Goal: Task Accomplishment & Management: Manage account settings

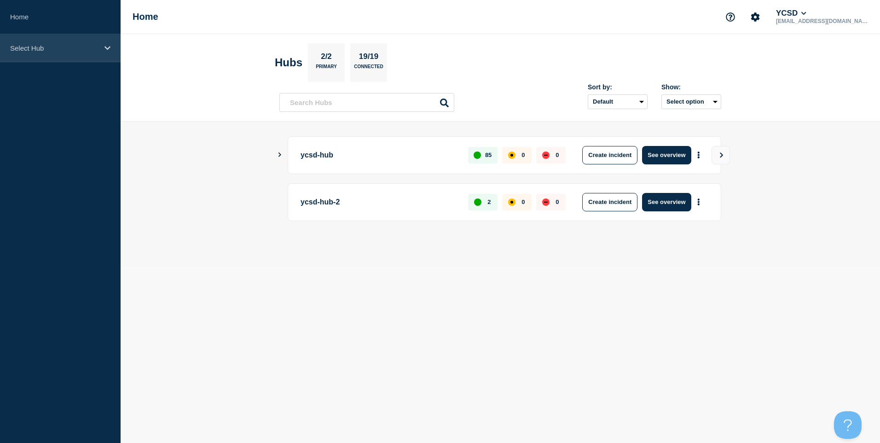
click at [54, 49] on p "Select Hub" at bounding box center [54, 48] width 88 height 8
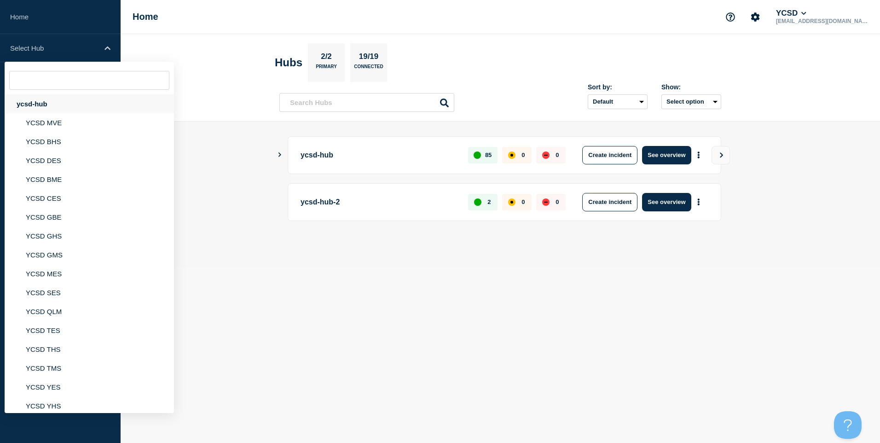
click at [33, 102] on div "ycsd-hub" at bounding box center [89, 103] width 169 height 19
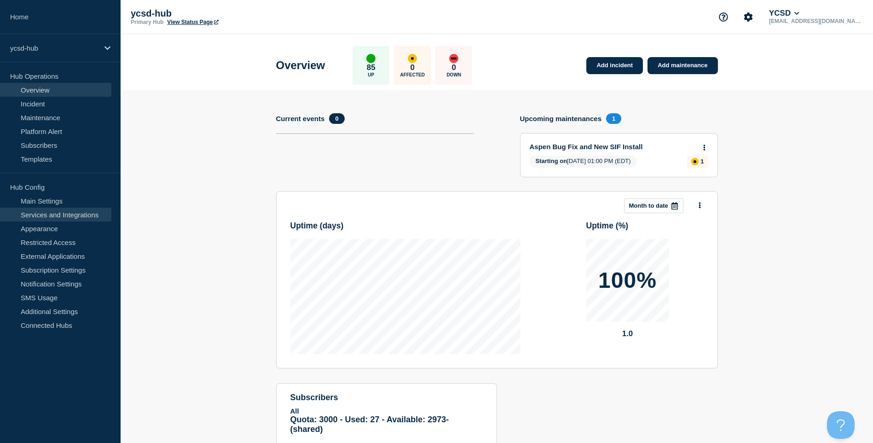
click at [86, 213] on link "Services and Integrations" at bounding box center [55, 215] width 111 height 14
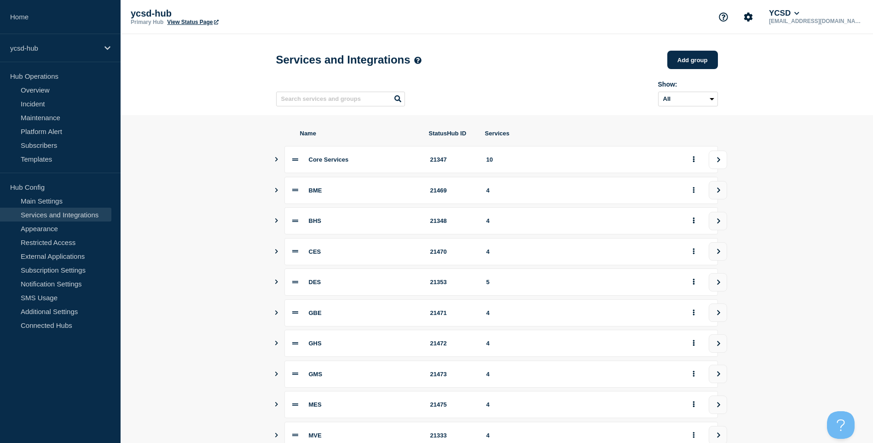
click at [726, 163] on button "view group" at bounding box center [718, 160] width 18 height 18
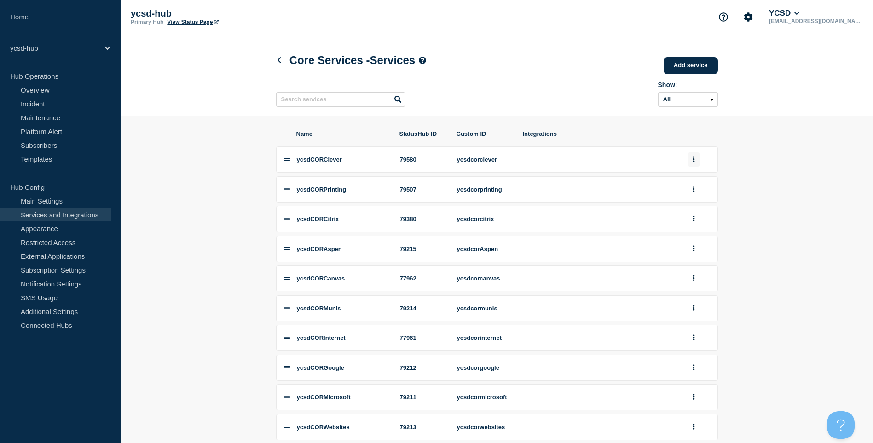
click at [693, 163] on icon "group actions" at bounding box center [694, 160] width 2 height 6
click at [700, 183] on button "Edit" at bounding box center [699, 176] width 46 height 14
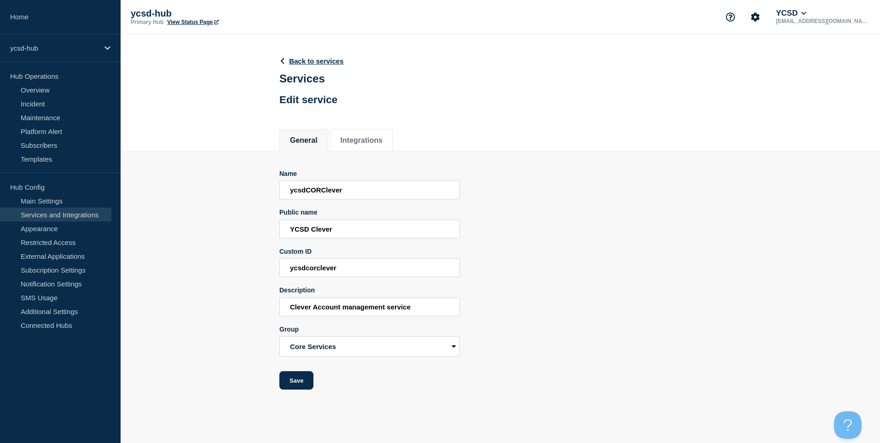
click at [321, 67] on header "Back to services Services Edit service" at bounding box center [311, 80] width 64 height 68
click at [321, 66] on header "Back to services Services Edit service" at bounding box center [311, 80] width 64 height 68
click at [321, 65] on link "Back to services" at bounding box center [311, 61] width 64 height 8
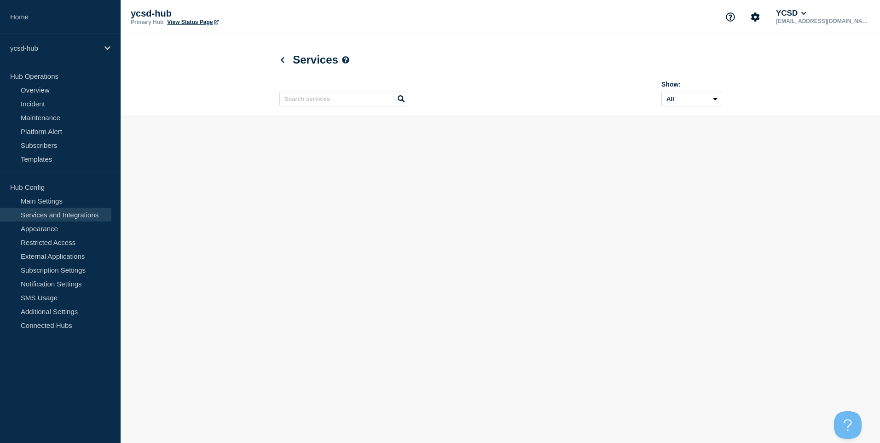
click at [322, 59] on h1 "Services" at bounding box center [314, 59] width 70 height 13
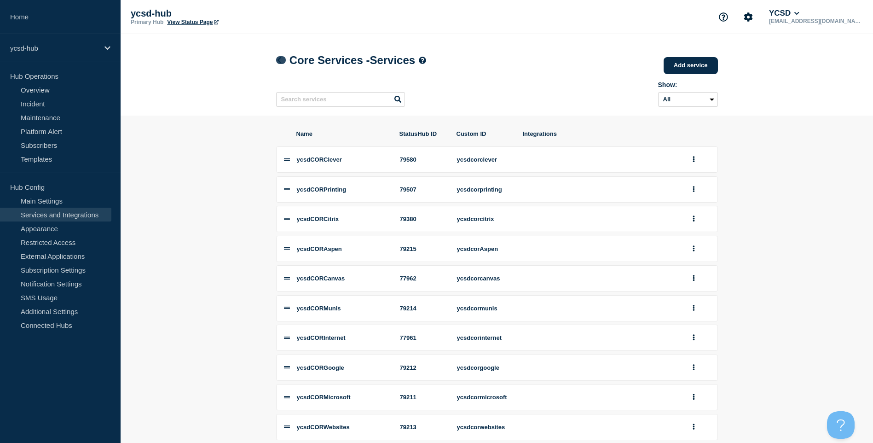
click at [277, 61] on div "Core Services - Services Add service Here you can create & manage services that…" at bounding box center [497, 74] width 463 height 81
click at [277, 61] on icon at bounding box center [279, 60] width 7 height 6
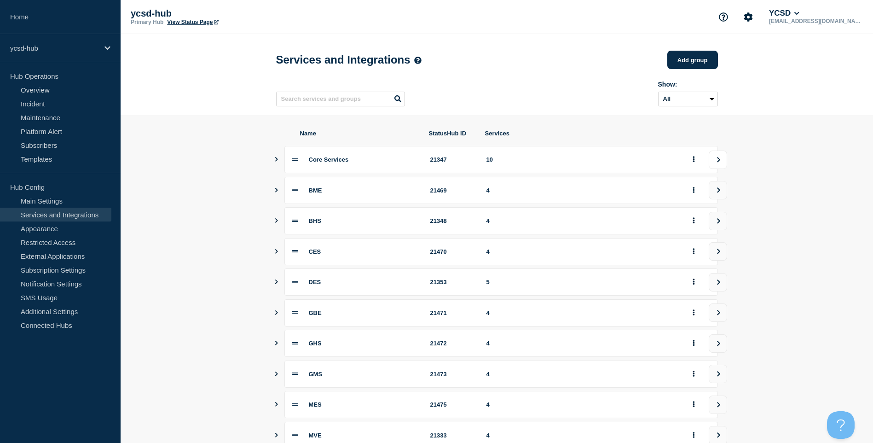
click at [723, 157] on button "view group" at bounding box center [718, 160] width 18 height 18
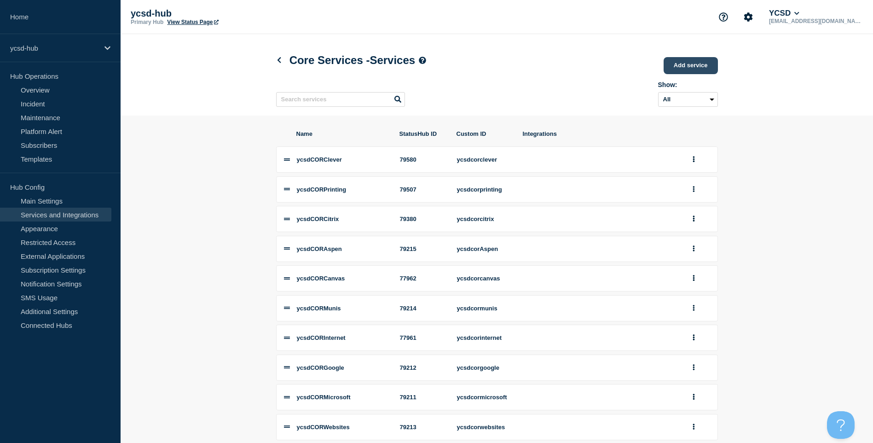
click at [708, 71] on link "Add service" at bounding box center [691, 65] width 54 height 17
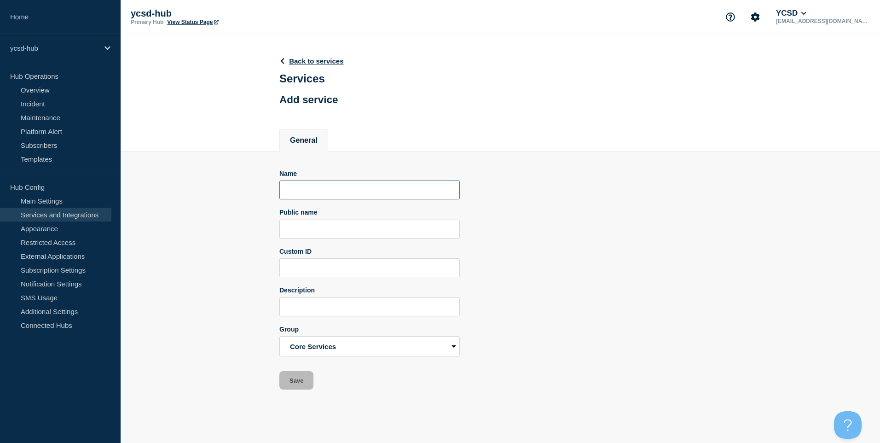
click at [380, 199] on input "Name" at bounding box center [369, 189] width 180 height 19
type input "Y"
type input "ycsdCORUKG"
type input "U"
type input "YCSD UKG"
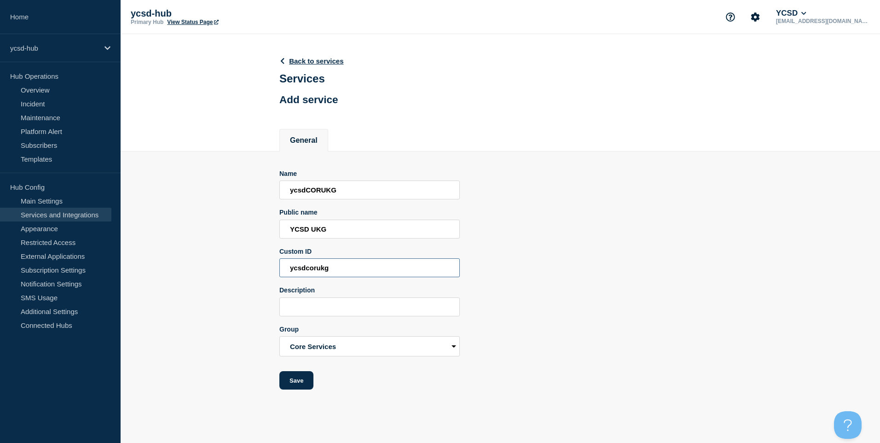
type input "ycsdcorukg"
drag, startPoint x: 311, startPoint y: 312, endPoint x: 230, endPoint y: 292, distance: 83.0
click at [230, 292] on section "Name ycsdCORUKG Public name YCSD UKG Custom ID ycsdcorukg Description UKG payro…" at bounding box center [501, 270] width 760 height 238
type input "Payroll and leave management service"
click at [296, 383] on button "Save" at bounding box center [296, 380] width 34 height 18
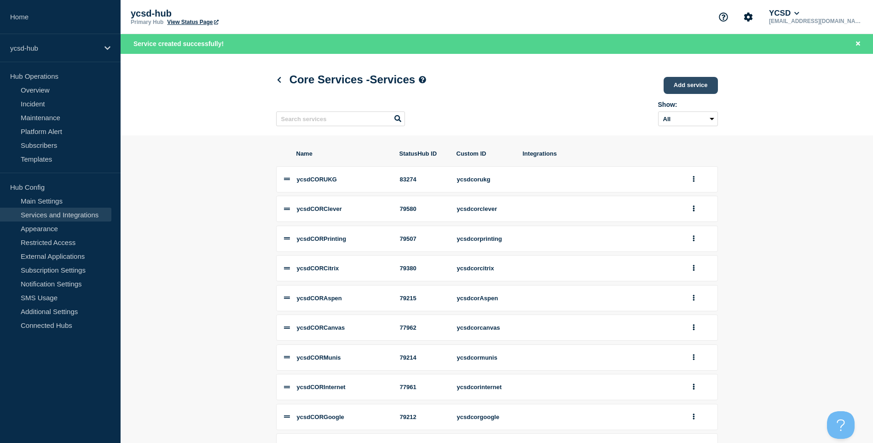
click at [700, 87] on link "Add service" at bounding box center [691, 85] width 54 height 17
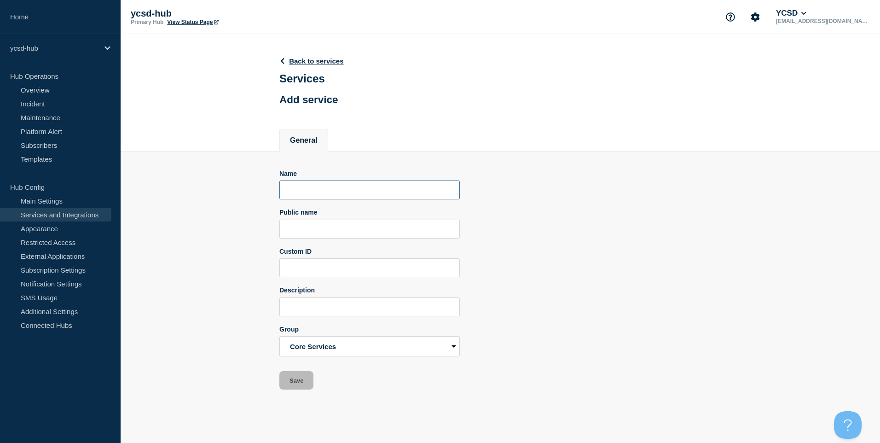
click at [347, 195] on input "Name" at bounding box center [369, 189] width 180 height 19
click at [366, 234] on input "Public name" at bounding box center [369, 229] width 180 height 19
click at [314, 238] on input "Public name" at bounding box center [369, 229] width 180 height 19
click at [342, 199] on input "ycsdCOR" at bounding box center [369, 189] width 180 height 19
type input "ycsdCORDestiny"
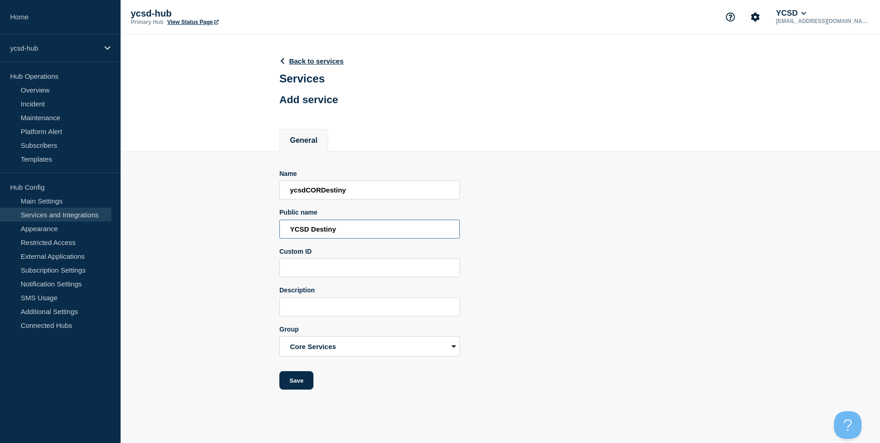
type input "YCSD Destiny"
type input "ycsdcordestiny"
type input "Library management services"
click at [296, 380] on button "Save" at bounding box center [296, 380] width 34 height 18
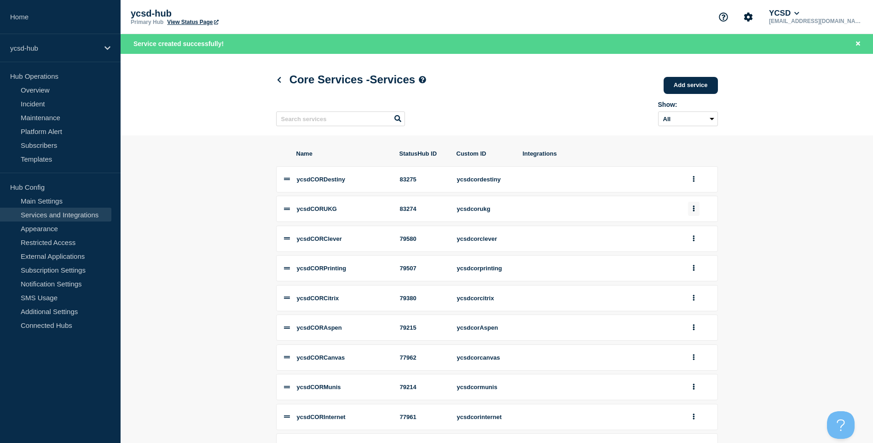
click at [694, 212] on icon "group actions" at bounding box center [694, 209] width 2 height 6
click at [706, 231] on button "Edit" at bounding box center [699, 225] width 46 height 14
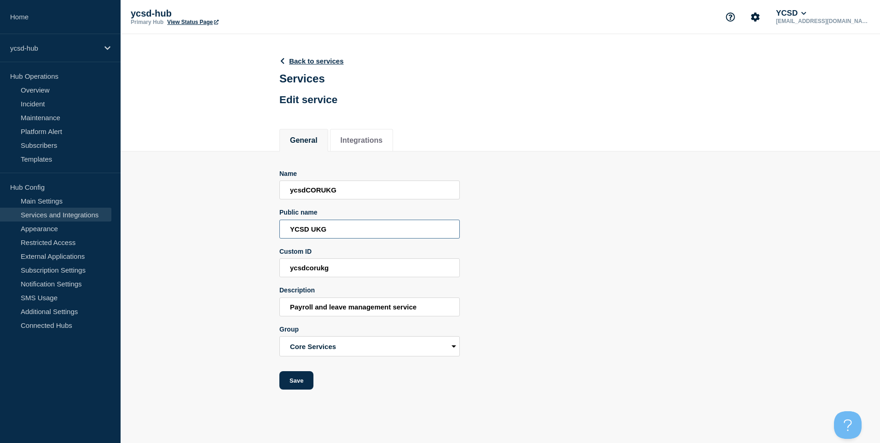
click at [372, 232] on input "YCSD UKG" at bounding box center [369, 229] width 180 height 19
type input "YCSD UKG Ready"
click at [303, 386] on button "Save" at bounding box center [296, 380] width 34 height 18
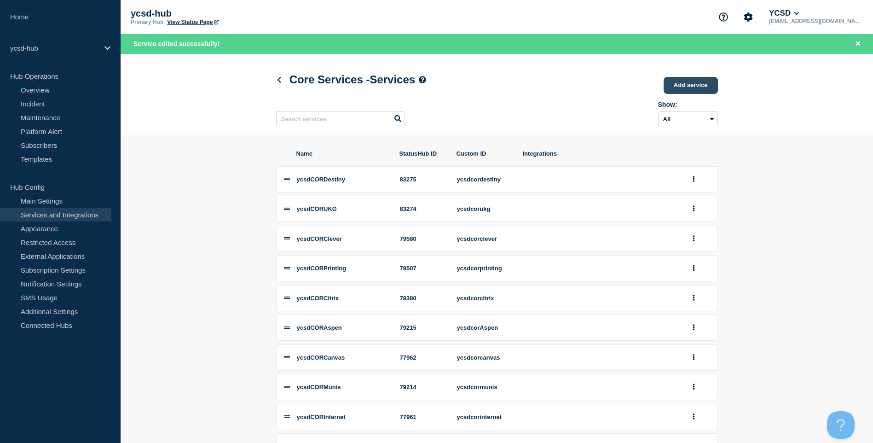
click at [686, 91] on link "Add service" at bounding box center [691, 85] width 54 height 17
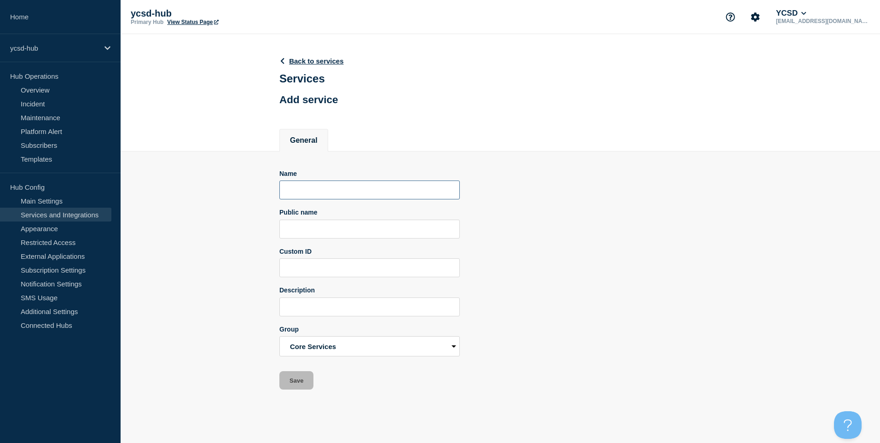
click at [369, 197] on input "Name" at bounding box center [369, 189] width 180 height 19
type input "ycsdFireAlarm"
type input "YCSD Fire Alarm"
type input "ycsdfirealarm"
type input "Central fire alarm services"
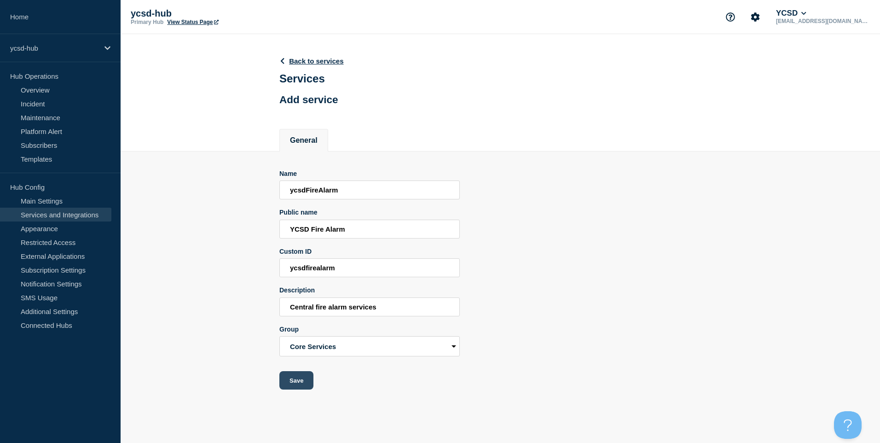
click at [292, 384] on button "Save" at bounding box center [296, 380] width 34 height 18
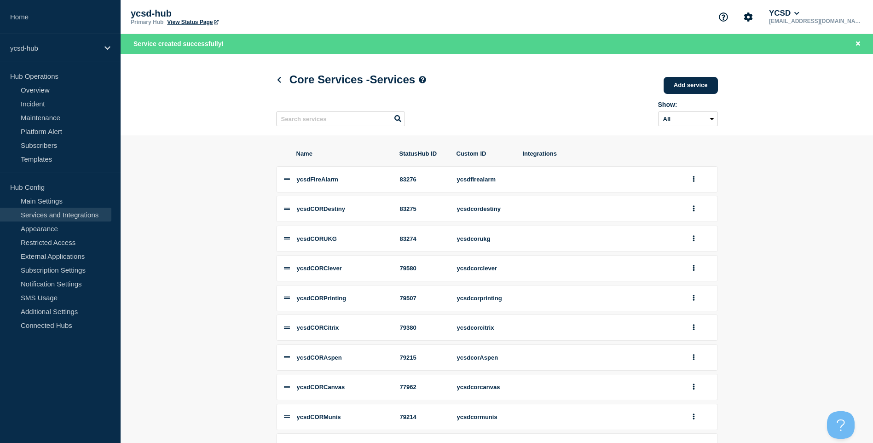
click at [703, 73] on div "Core Services - Services Add service" at bounding box center [497, 80] width 442 height 28
click at [689, 90] on link "Add service" at bounding box center [691, 85] width 54 height 17
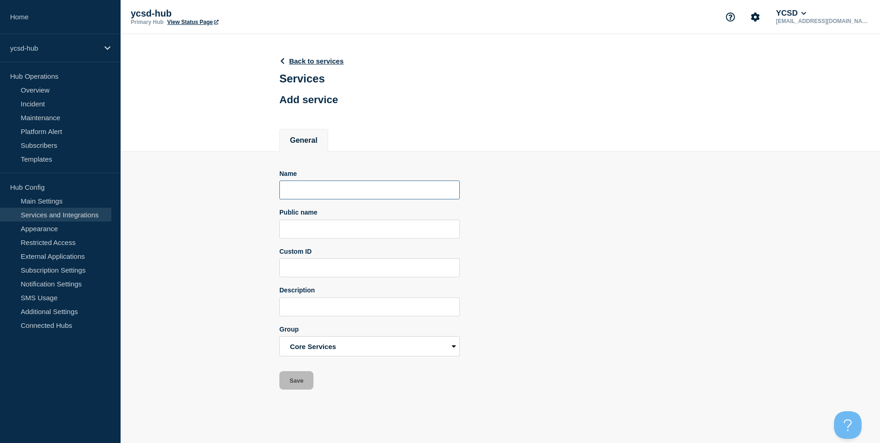
click at [346, 190] on input "Name" at bounding box center [369, 189] width 180 height 19
type input "ycsdCORDoorAC"
type input "YCSD Door Access Controls"
type input "ycsdcordoorac"
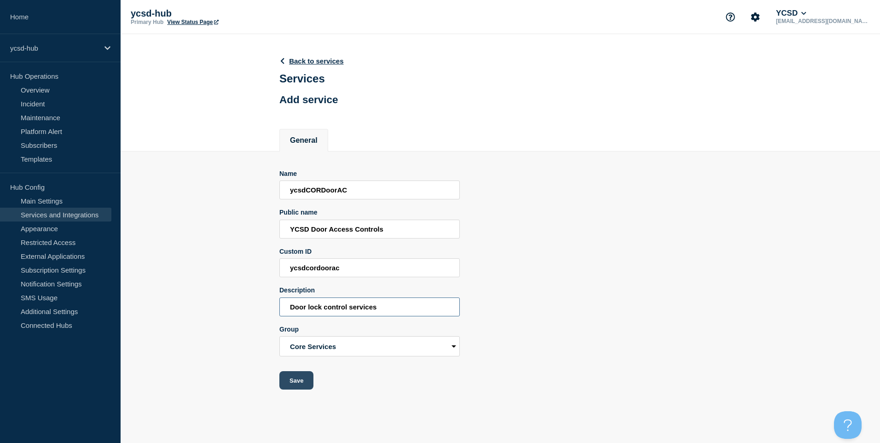
type input "Door lock control services"
click at [299, 388] on button "Save" at bounding box center [296, 380] width 34 height 18
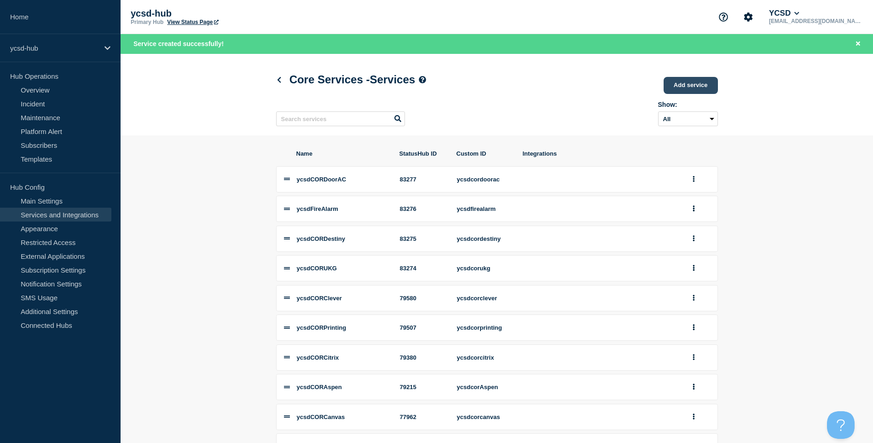
click at [713, 78] on link "Add service" at bounding box center [691, 85] width 54 height 17
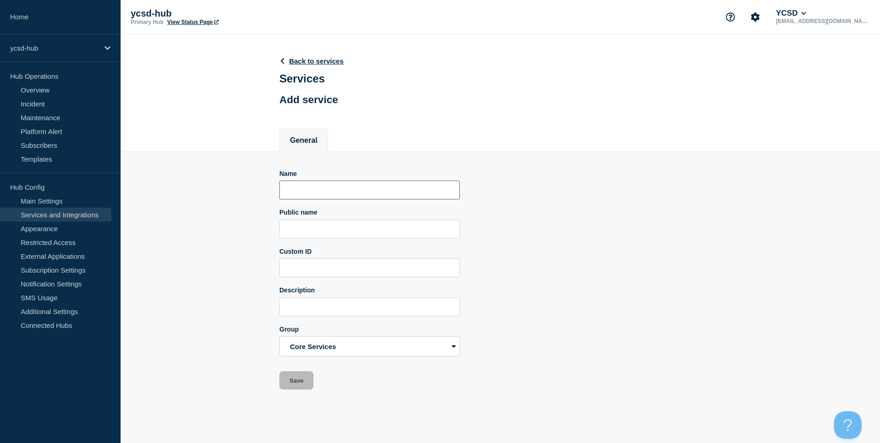
click at [363, 192] on input "Name" at bounding box center [369, 189] width 180 height 19
type input "ycsdCORSecurityAlarm"
type input "YCSD Security Alarm"
type input "ycsdcorsecurityalarm"
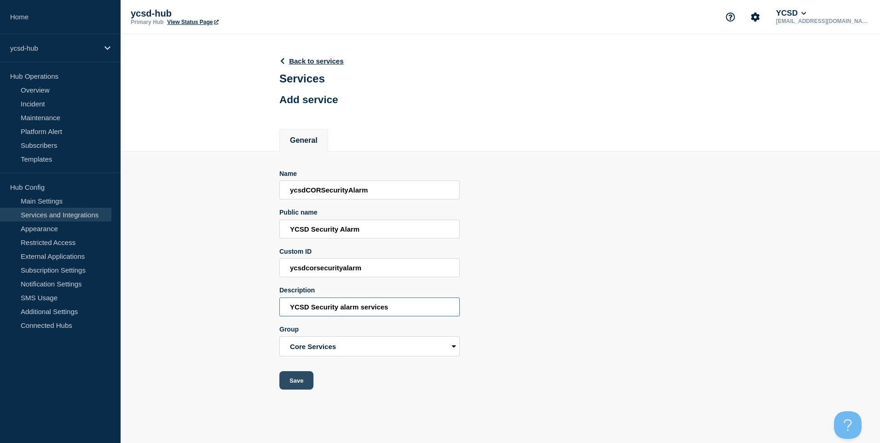
type input "YCSD Security alarm services"
click at [306, 384] on button "Save" at bounding box center [296, 380] width 34 height 18
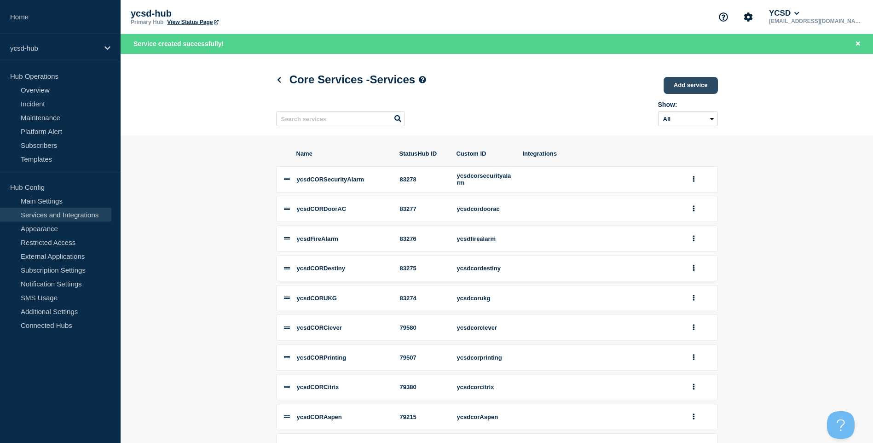
click at [708, 85] on link "Add service" at bounding box center [691, 85] width 54 height 17
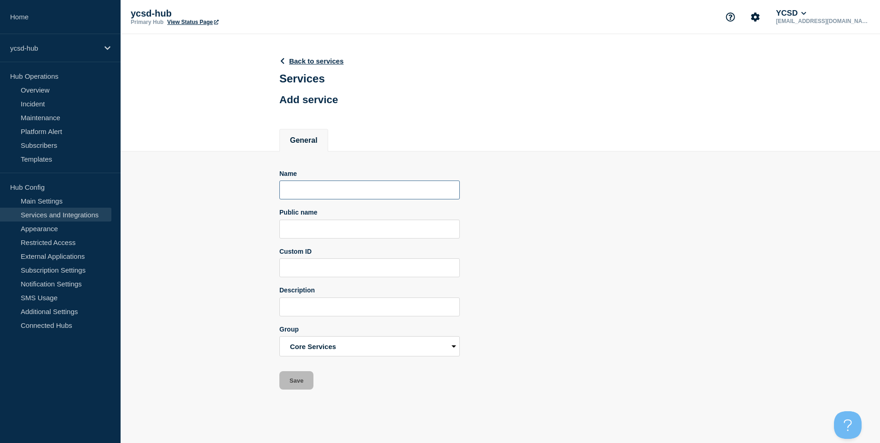
click at [331, 195] on input "Name" at bounding box center [369, 189] width 180 height 19
type input "ycsdCORIdentaKid"
type input "YCSD Ident-a-Kid"
type input "ycsdcoridentakid"
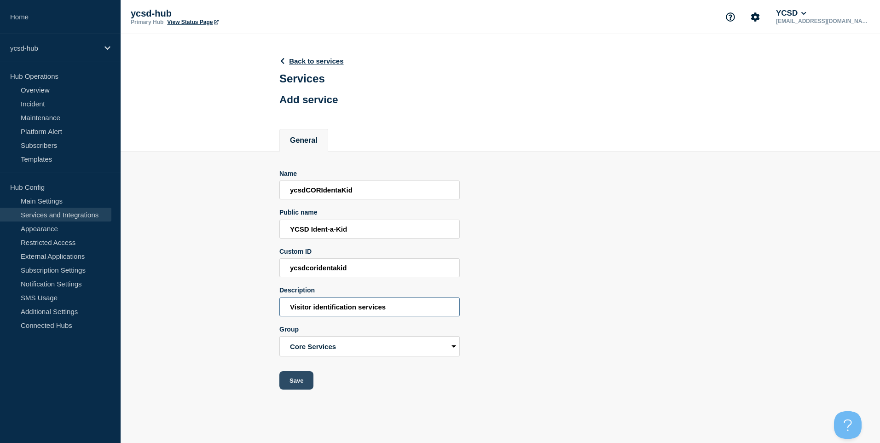
type input "Visitor identification services"
click at [302, 384] on button "Save" at bounding box center [296, 380] width 34 height 18
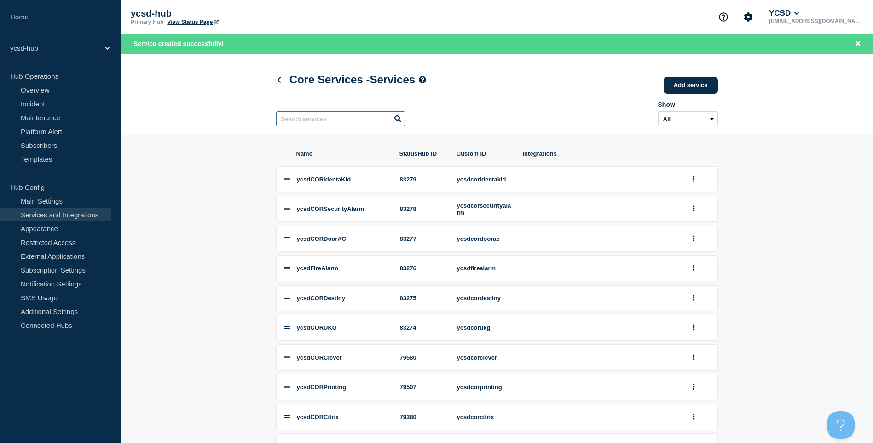
click at [347, 122] on input "text" at bounding box center [340, 118] width 129 height 15
click at [685, 83] on link "Add service" at bounding box center [691, 85] width 54 height 17
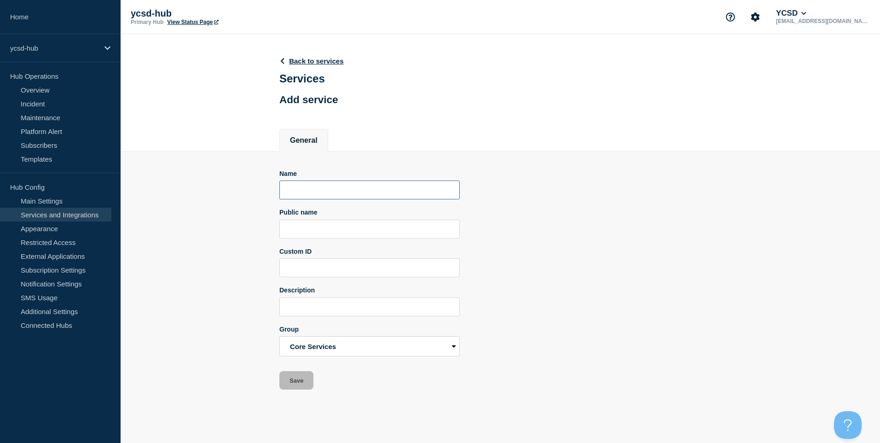
click at [327, 196] on input "Name" at bounding box center [369, 189] width 180 height 19
type input "Y"
type input "ycsdCORHVAC"
type input "YCSD HVAC Services"
type input "ycsdcorhvac"
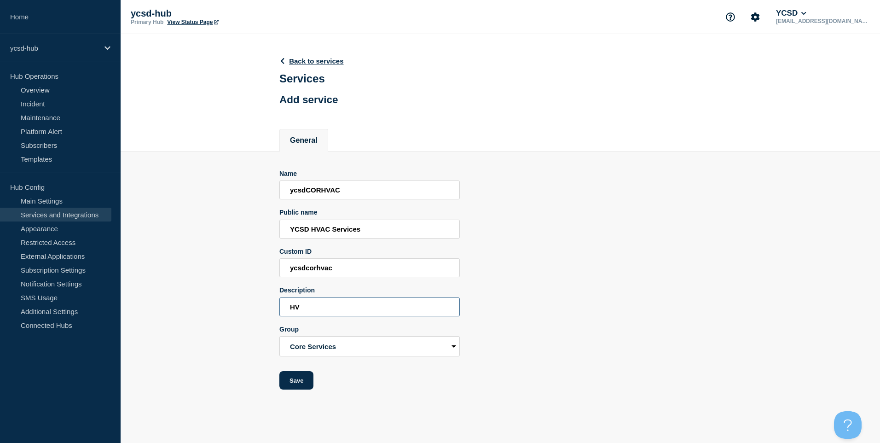
type input "H"
type input "Central HVAC management services"
click at [290, 383] on button "Save" at bounding box center [296, 380] width 34 height 18
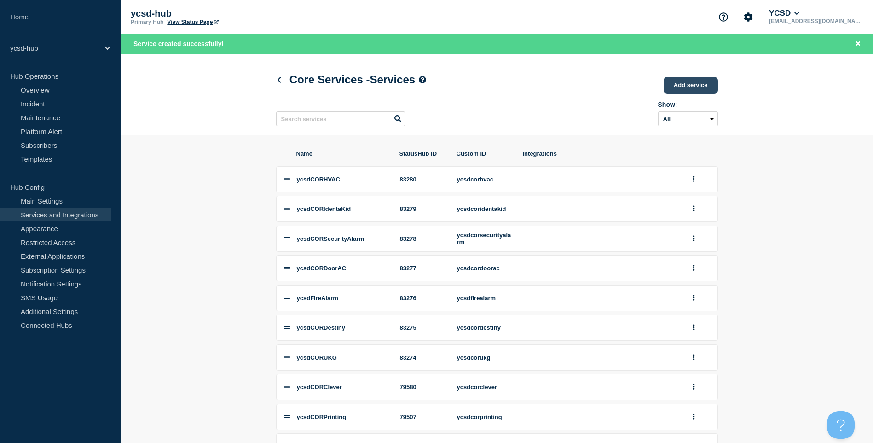
click at [699, 91] on link "Add service" at bounding box center [691, 85] width 54 height 17
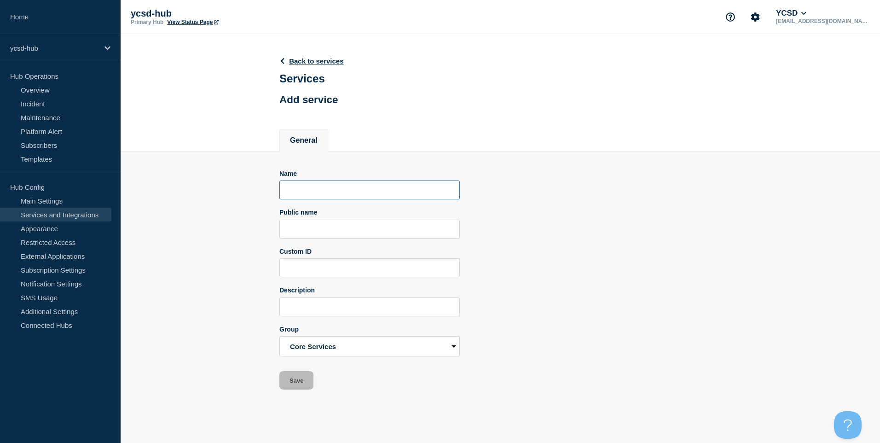
click at [345, 196] on input "Name" at bounding box center [369, 189] width 180 height 19
type input "ycsdCORCCTV"
type input "y"
type input "YCSD CCTV"
type input "ycsdcorcctv"
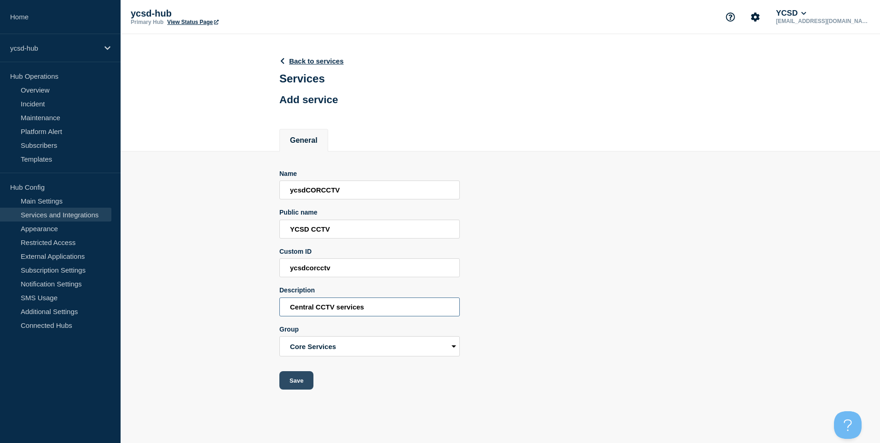
type input "Central CCTV services"
click at [296, 385] on button "Save" at bounding box center [296, 380] width 34 height 18
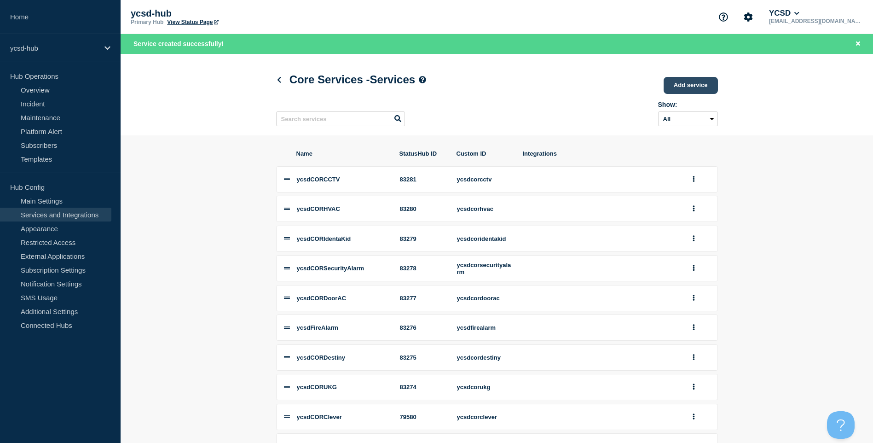
click at [698, 85] on link "Add service" at bounding box center [691, 85] width 54 height 17
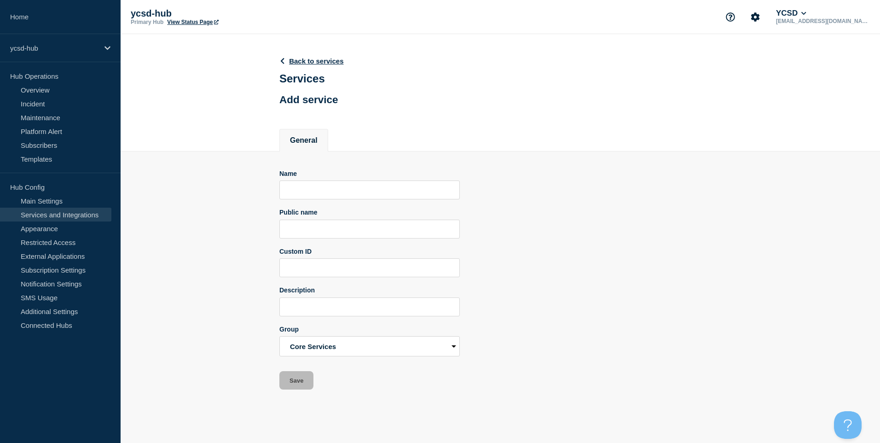
drag, startPoint x: 375, startPoint y: 173, endPoint x: 368, endPoint y: 187, distance: 15.9
click at [374, 177] on div "Name" at bounding box center [369, 173] width 180 height 7
click at [368, 187] on input "Name" at bounding box center [369, 189] width 180 height 19
type input "ycsdCORPapercut"
type input "YCSD Papercut"
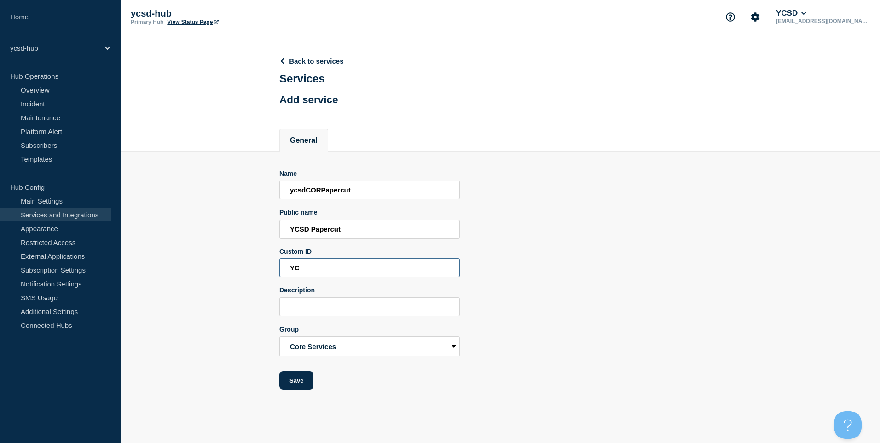
type input "Y"
type input "ycsdcorpapercut"
type input "Central Papercut printing services"
click at [302, 389] on button "Save" at bounding box center [296, 380] width 34 height 18
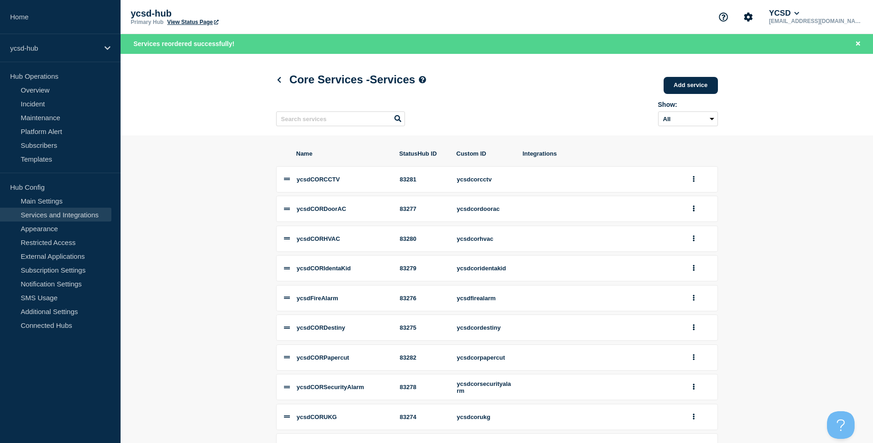
drag, startPoint x: 292, startPoint y: 304, endPoint x: 287, endPoint y: 305, distance: 5.1
click at [293, 291] on li "ycsdFireAlarm 83276 ycsdfirealarm" at bounding box center [497, 298] width 442 height 26
drag, startPoint x: 290, startPoint y: 333, endPoint x: 288, endPoint y: 338, distance: 6.0
click at [292, 321] on li "ycsdCORDestiny 83275 ycsdcordestiny" at bounding box center [497, 327] width 442 height 26
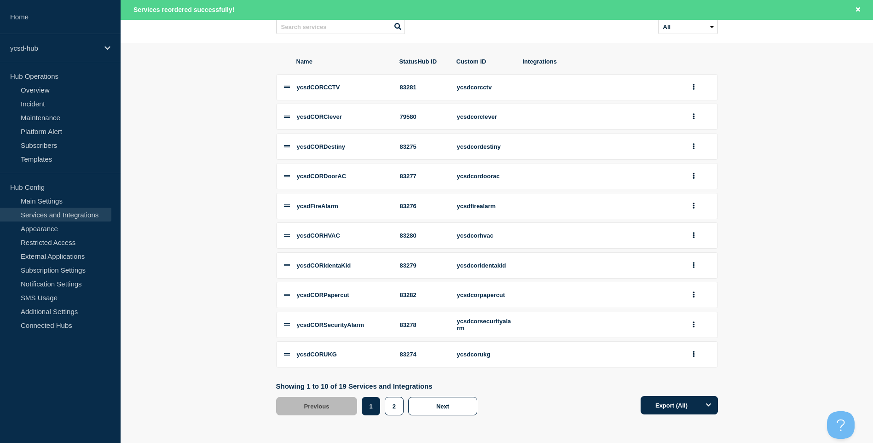
scroll to position [102, 0]
click at [397, 401] on button "2" at bounding box center [394, 406] width 19 height 18
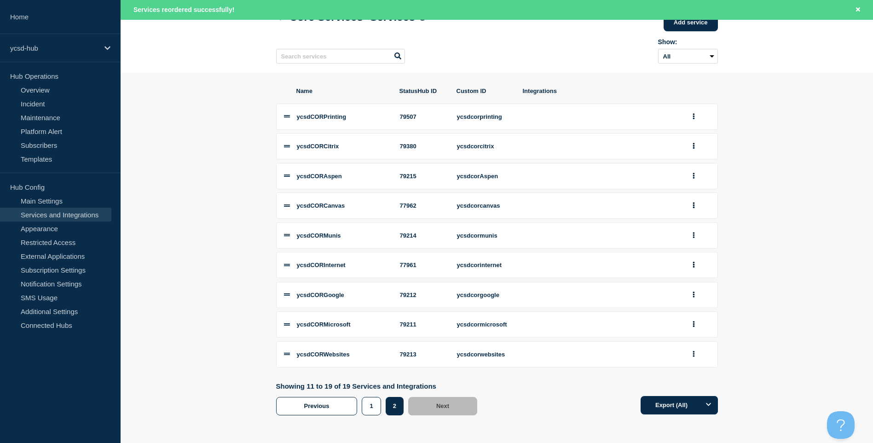
scroll to position [70, 0]
click at [693, 173] on icon "group actions" at bounding box center [694, 176] width 2 height 6
click at [686, 289] on button "1" at bounding box center [699, 286] width 46 height 14
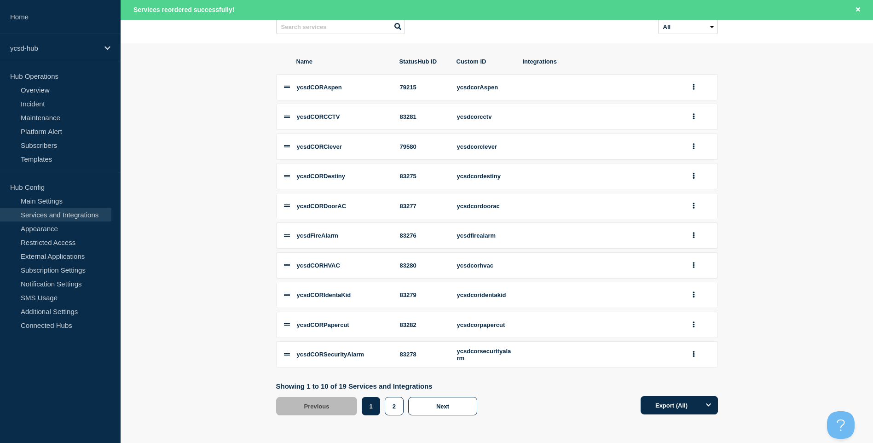
scroll to position [102, 0]
click at [389, 407] on button "2" at bounding box center [394, 406] width 19 height 18
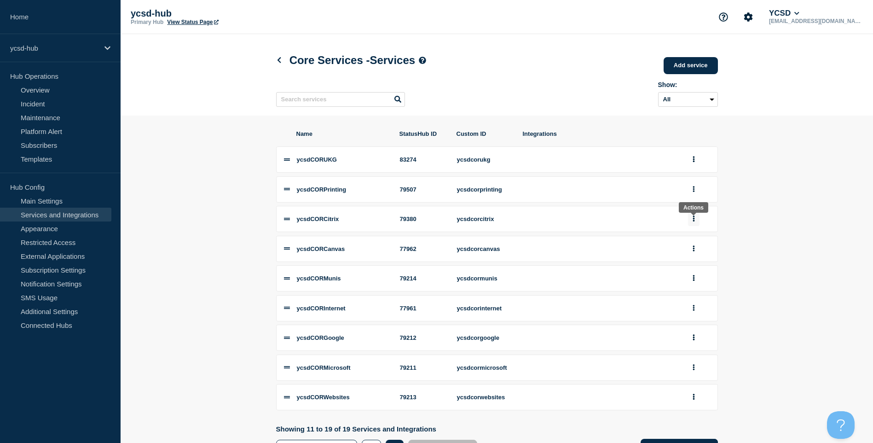
click at [695, 222] on button "group actions" at bounding box center [694, 219] width 12 height 14
click at [684, 336] on button "1" at bounding box center [699, 328] width 46 height 14
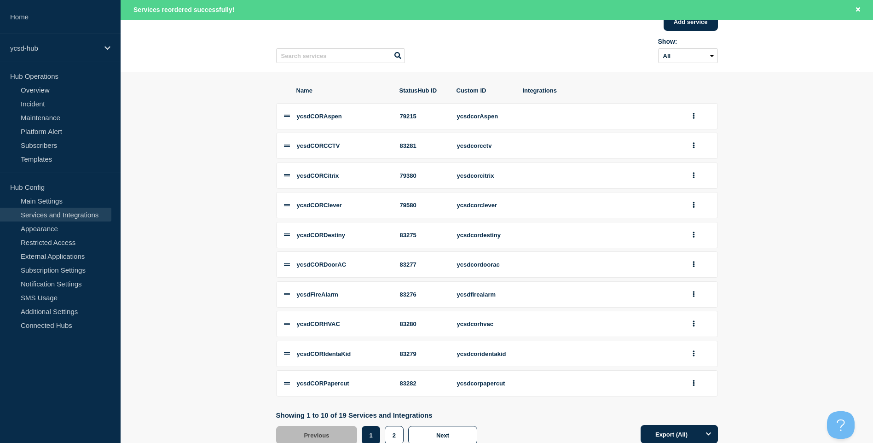
scroll to position [100, 0]
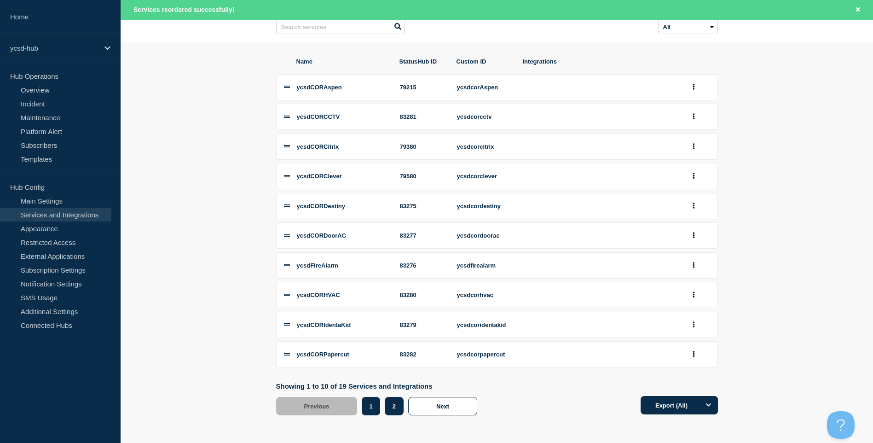
click at [396, 409] on button "2" at bounding box center [394, 406] width 19 height 18
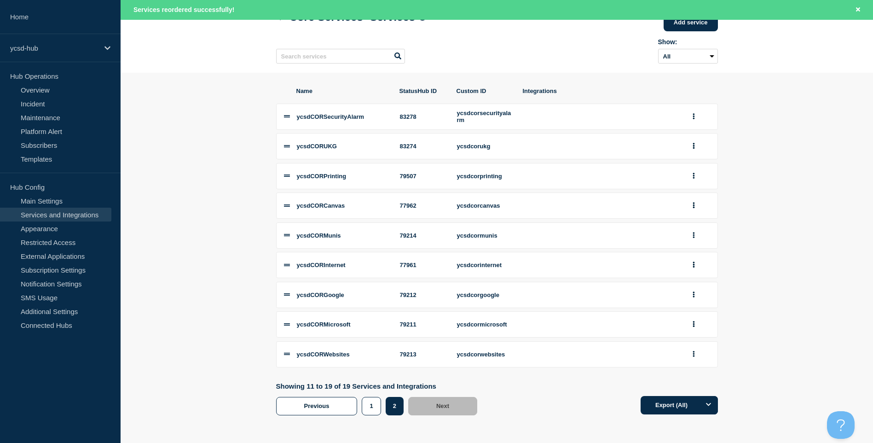
scroll to position [73, 0]
click at [690, 206] on button "group actions" at bounding box center [694, 205] width 12 height 14
click at [681, 319] on button "1" at bounding box center [699, 315] width 46 height 14
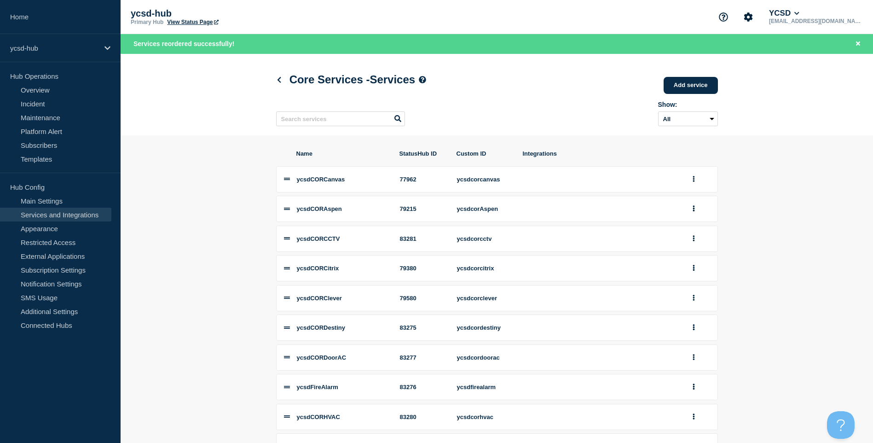
scroll to position [98, 0]
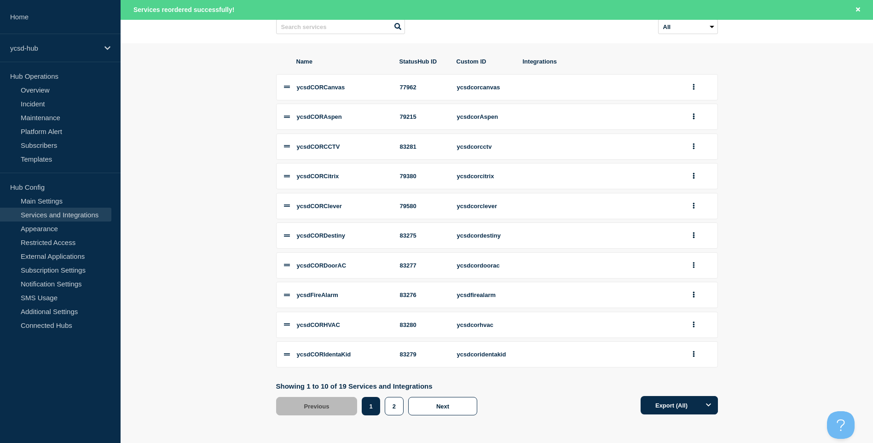
drag, startPoint x: 399, startPoint y: 408, endPoint x: 413, endPoint y: 295, distance: 114.1
click at [413, 302] on div "Name StatusHub ID Custom ID Integrations ycsdCORCanvas 77962 ycsdcorcanvas ycsd…" at bounding box center [497, 237] width 442 height 358
click at [400, 411] on button "2" at bounding box center [394, 406] width 19 height 18
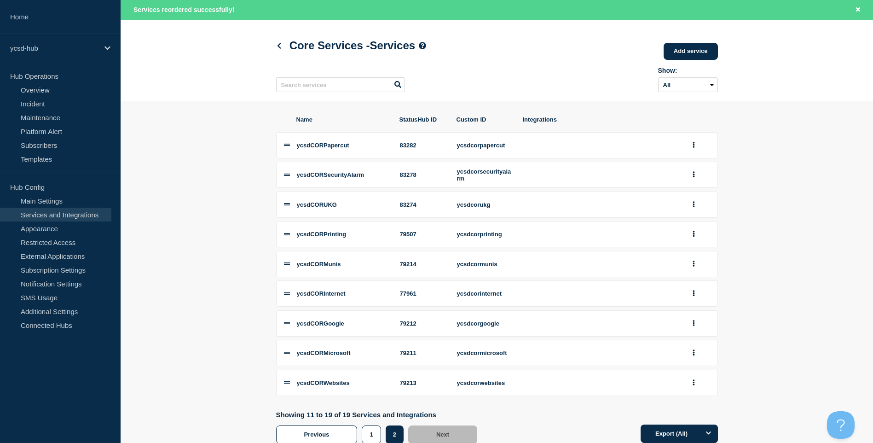
scroll to position [75, 0]
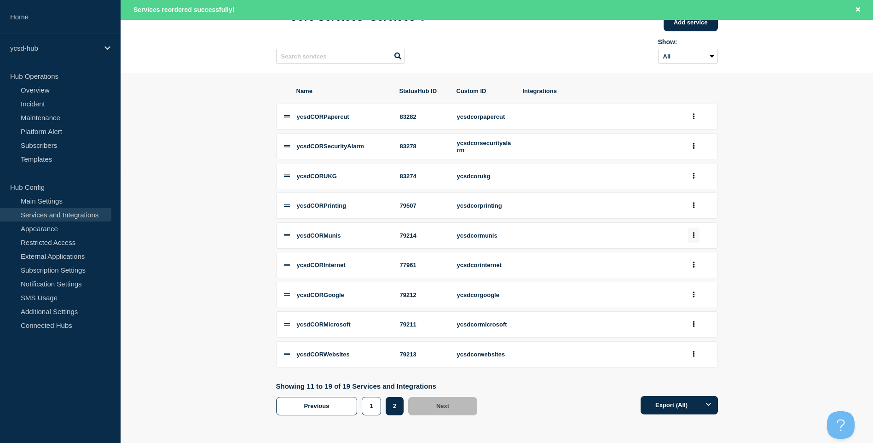
click at [691, 232] on button "group actions" at bounding box center [694, 235] width 12 height 14
click at [687, 352] on button "1" at bounding box center [699, 345] width 46 height 14
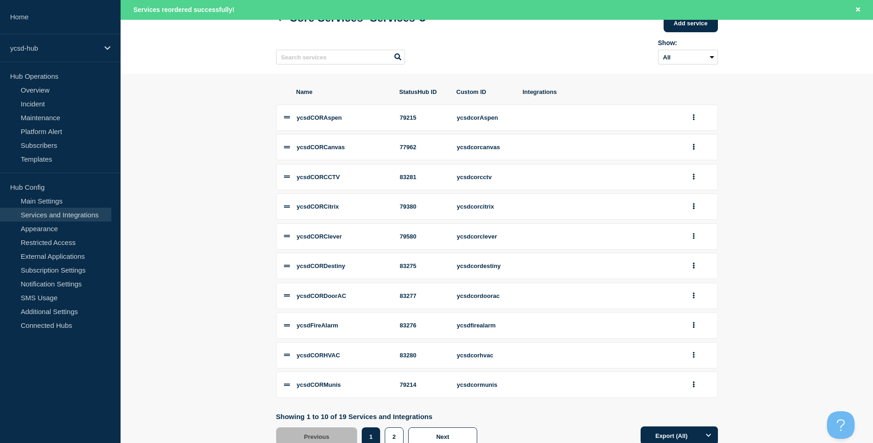
scroll to position [95, 0]
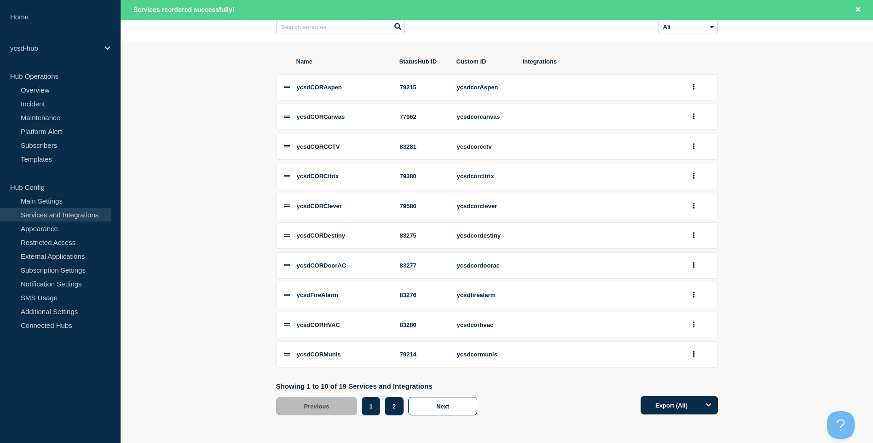
click at [395, 405] on button "2" at bounding box center [394, 406] width 19 height 18
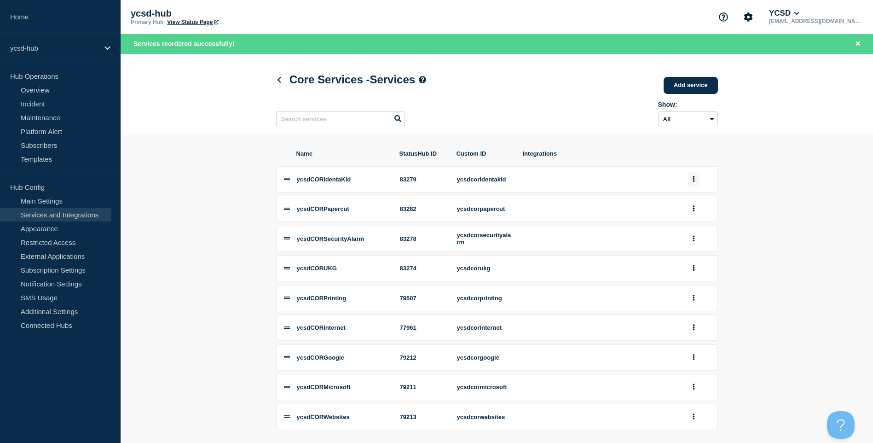
click at [696, 178] on button "group actions" at bounding box center [694, 179] width 12 height 14
click at [689, 297] on button "1" at bounding box center [699, 290] width 46 height 14
click at [290, 177] on li "ycsdCORIdentaKid 83279 ycsdcoridentakid" at bounding box center [497, 179] width 442 height 26
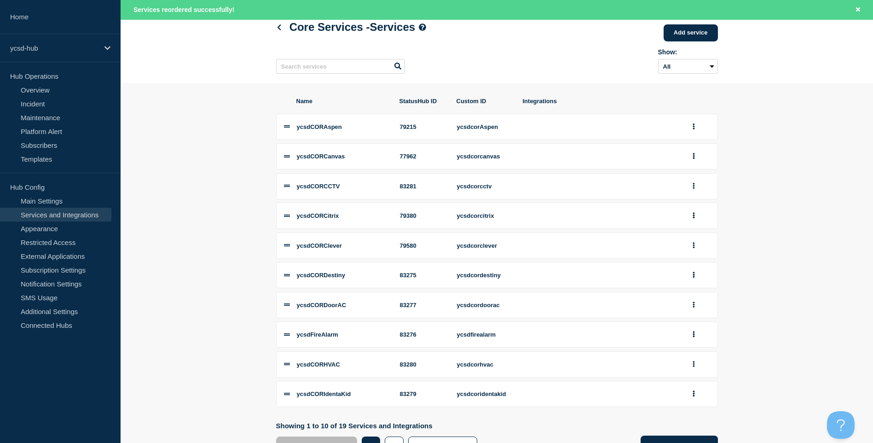
scroll to position [98, 0]
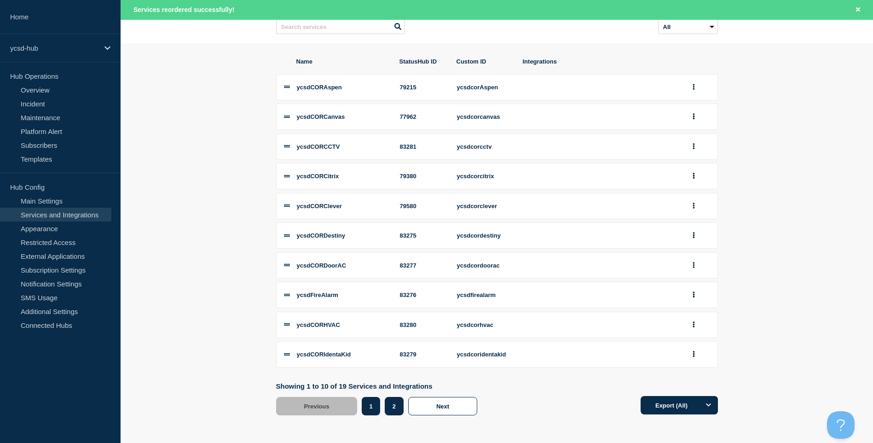
click at [394, 405] on button "2" at bounding box center [394, 406] width 19 height 18
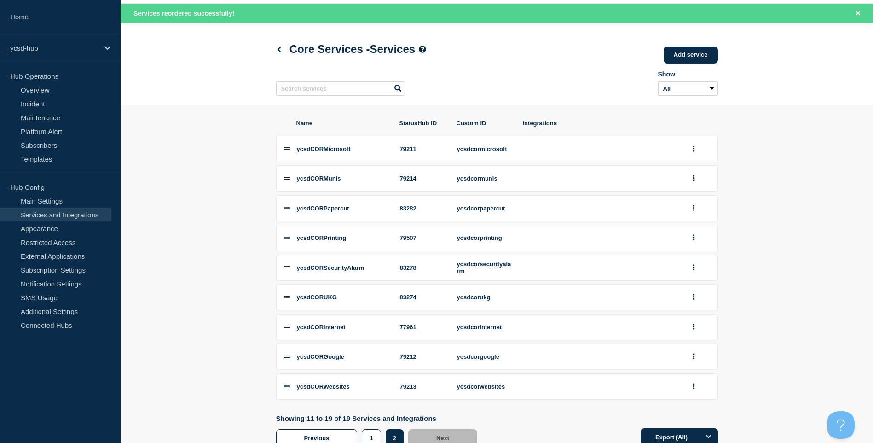
scroll to position [75, 0]
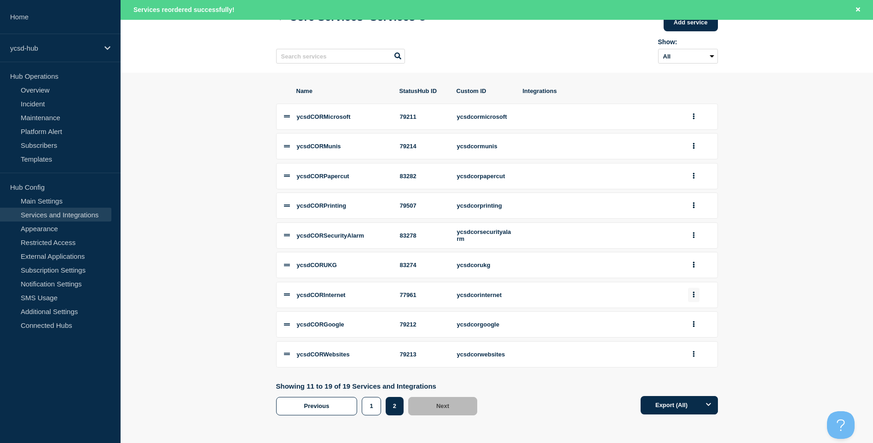
click at [690, 293] on button "group actions" at bounding box center [694, 295] width 12 height 14
click at [285, 293] on icon at bounding box center [287, 294] width 6 height 6
click at [694, 325] on button "group actions" at bounding box center [694, 324] width 12 height 14
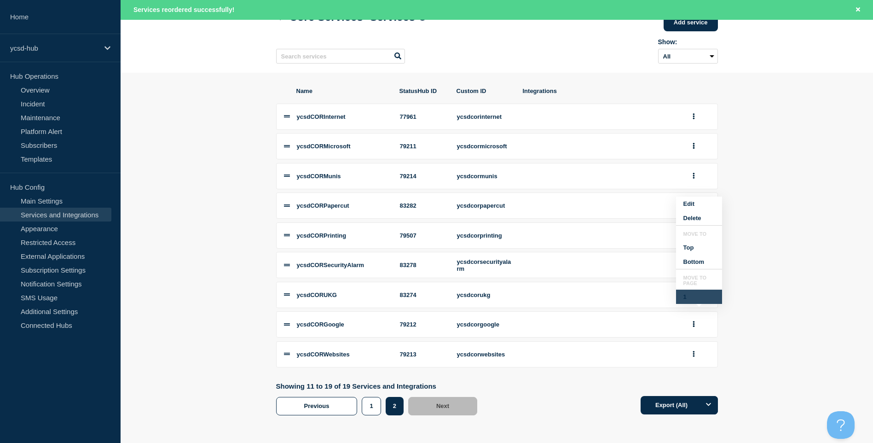
click at [684, 304] on button "1" at bounding box center [699, 297] width 46 height 14
